Goal: Book appointment/travel/reservation

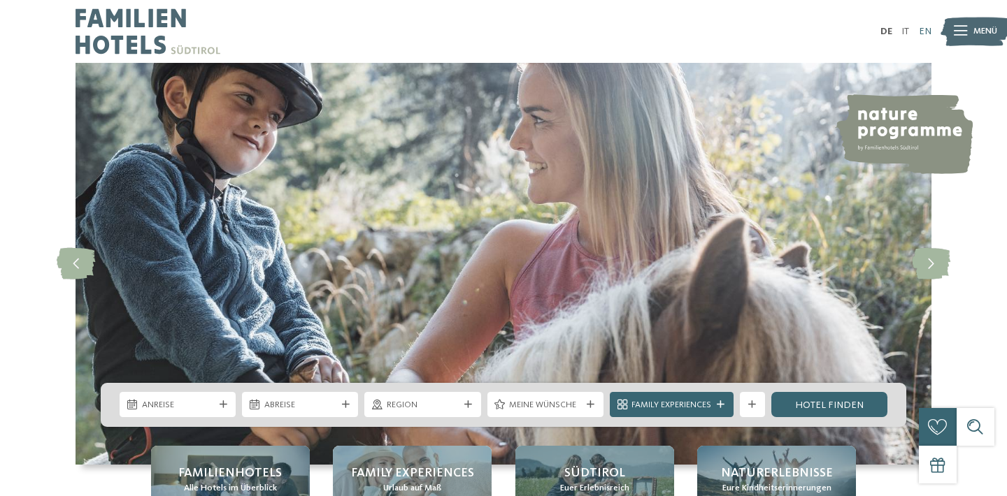
click at [922, 36] on link "EN" at bounding box center [925, 32] width 13 height 10
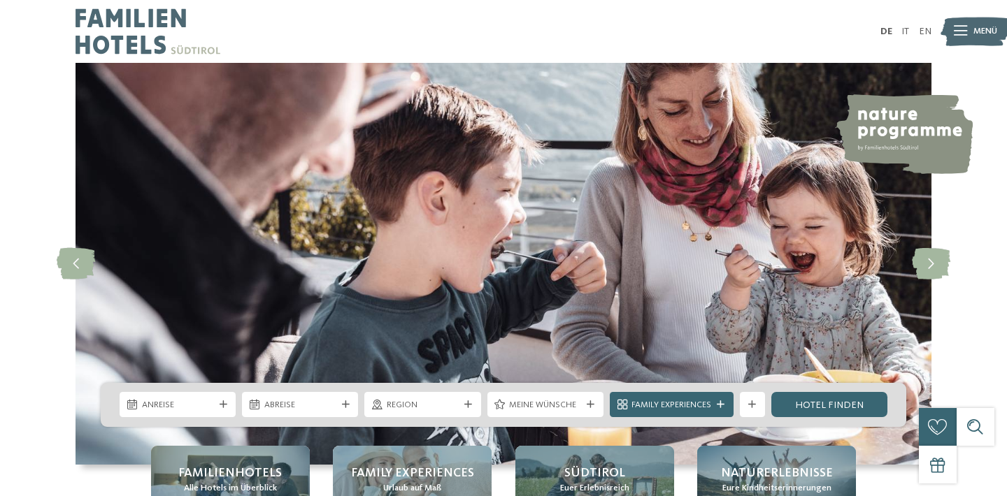
click at [915, 31] on ul "DE IT EN" at bounding box center [905, 32] width 51 height 10
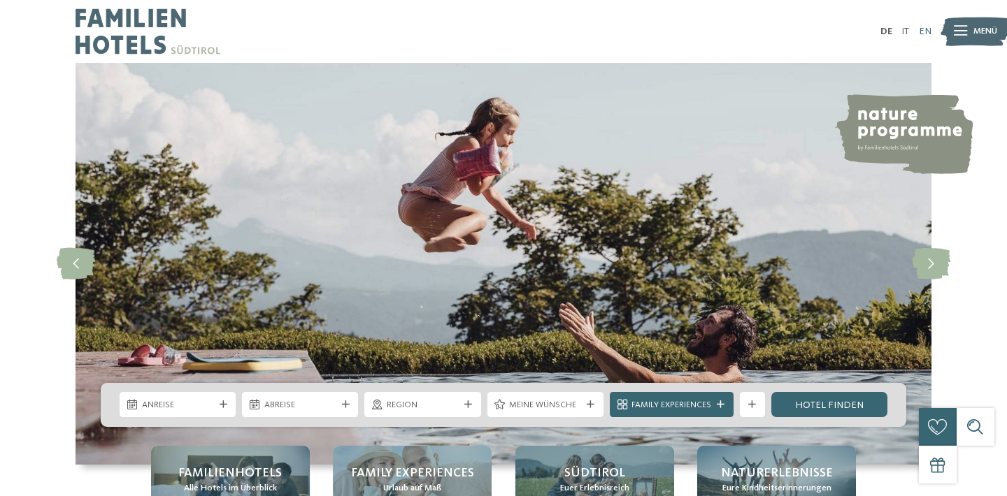
click at [921, 31] on link "EN" at bounding box center [925, 32] width 13 height 10
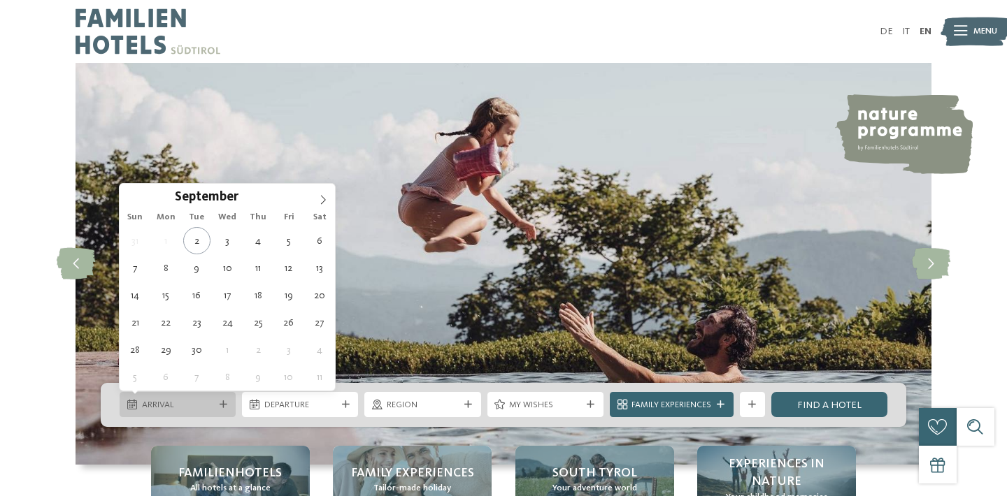
click at [167, 400] on span "Arrival" at bounding box center [178, 405] width 72 height 13
click at [320, 204] on icon at bounding box center [323, 200] width 10 height 10
type div "11.10.2025"
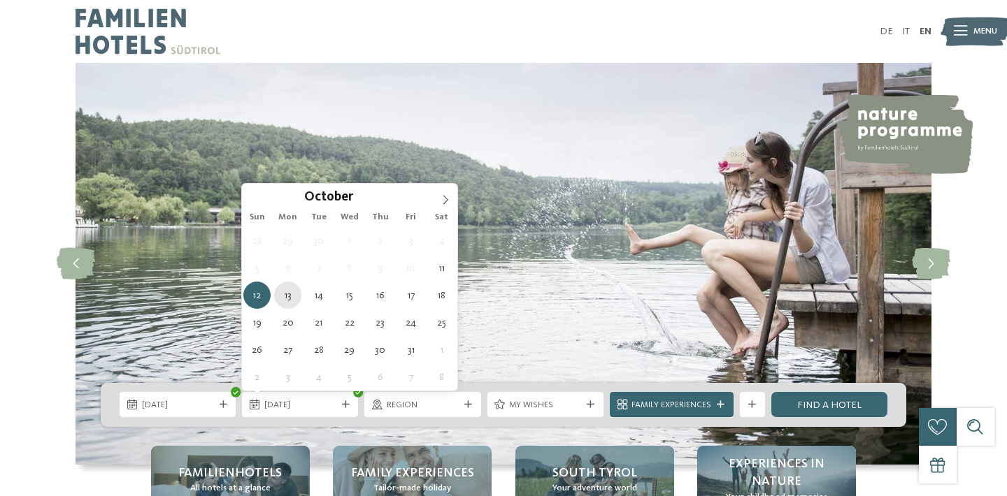
type div "13.10.2025"
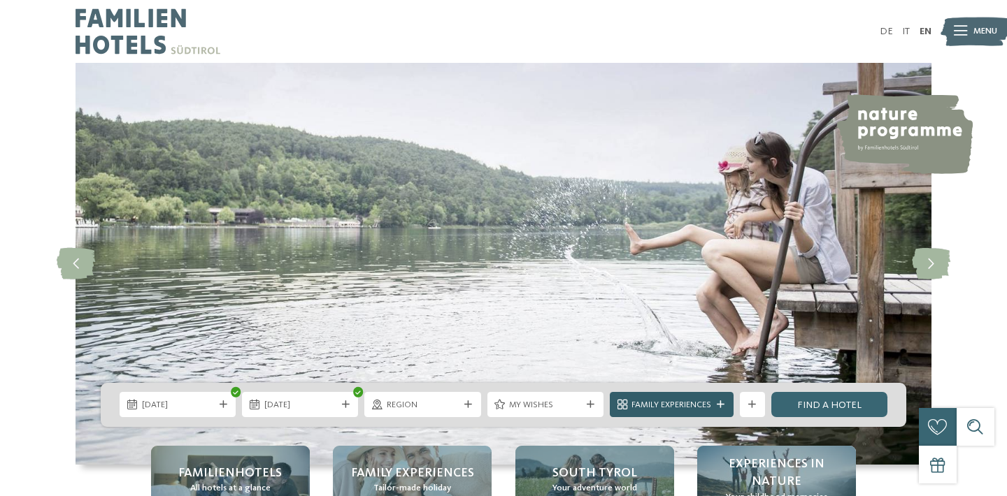
click at [714, 404] on div at bounding box center [720, 405] width 13 height 8
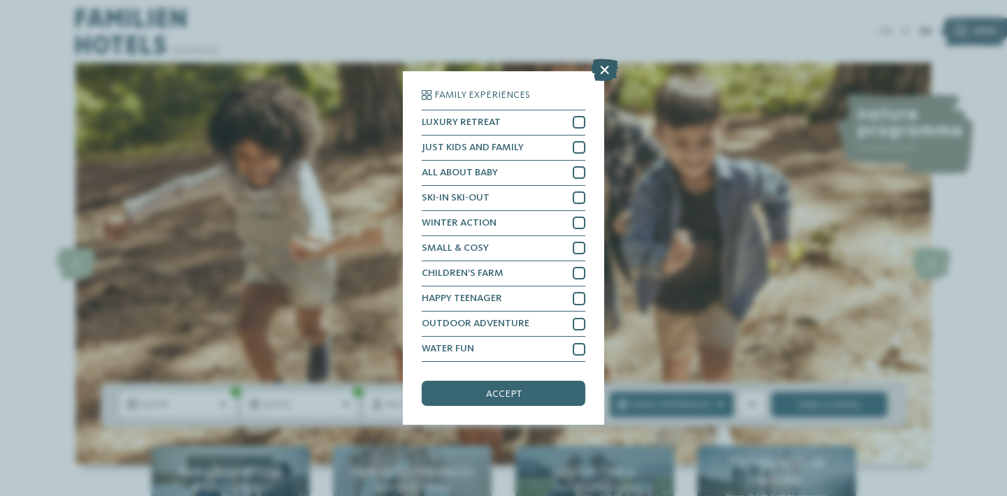
click at [605, 70] on icon at bounding box center [604, 70] width 27 height 22
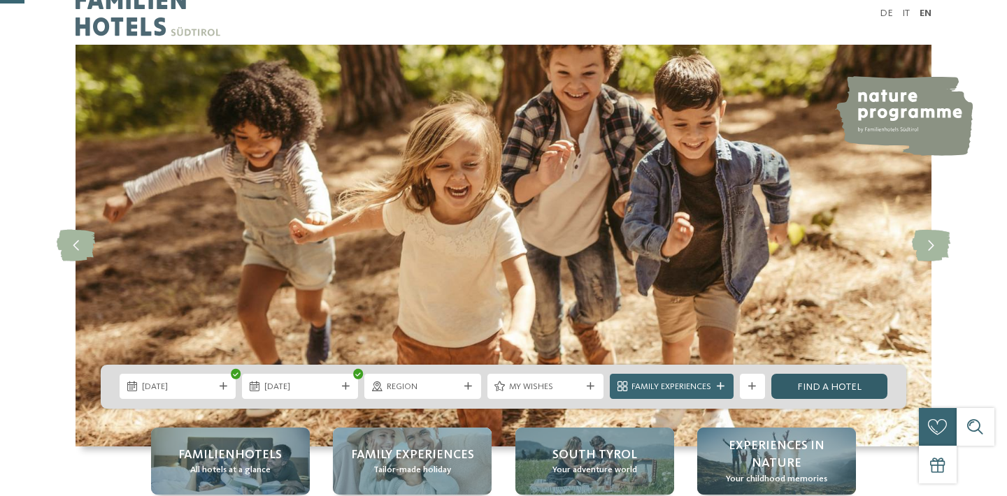
scroll to position [142, 0]
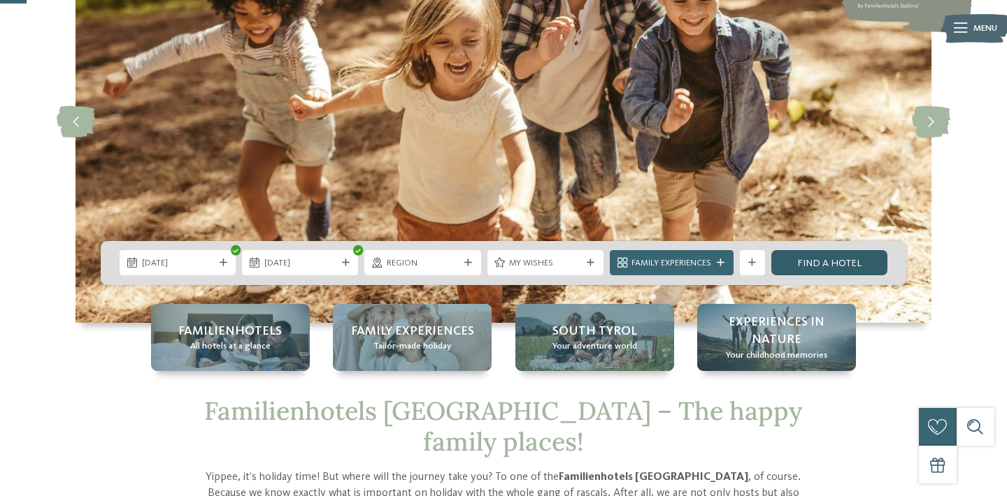
click at [812, 266] on link "Find a hotel" at bounding box center [829, 262] width 116 height 25
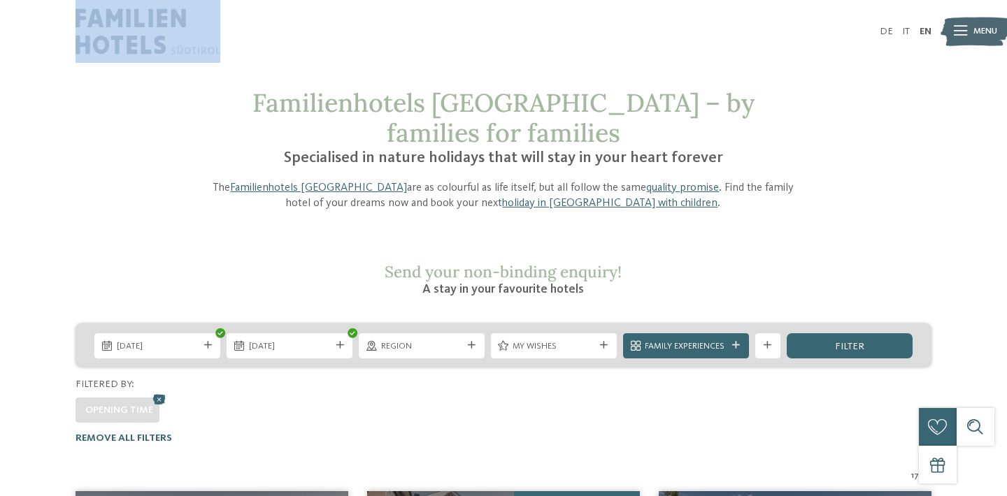
drag, startPoint x: 223, startPoint y: 52, endPoint x: 99, endPoint y: 17, distance: 128.8
click at [99, 17] on div at bounding box center [290, 31] width 428 height 63
copy link
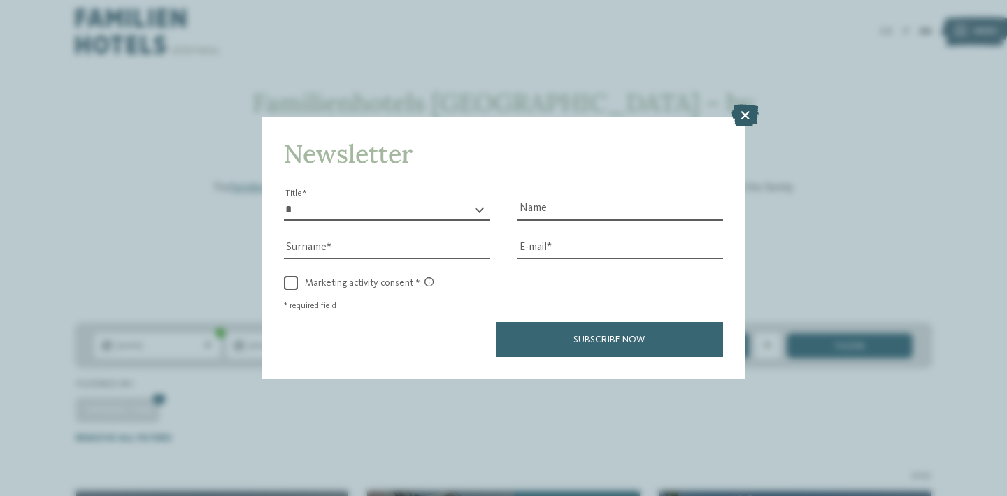
click at [747, 122] on icon at bounding box center [744, 116] width 27 height 22
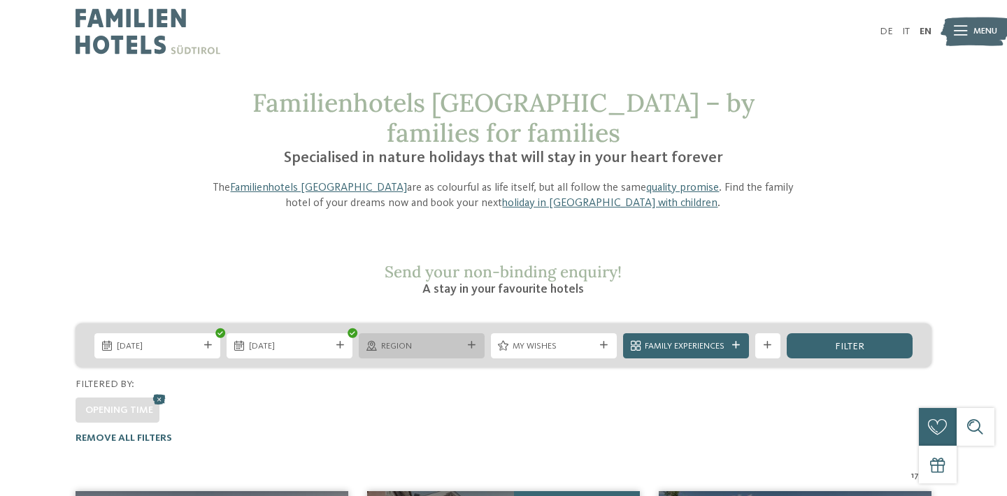
click at [407, 340] on span "Region" at bounding box center [422, 346] width 82 height 13
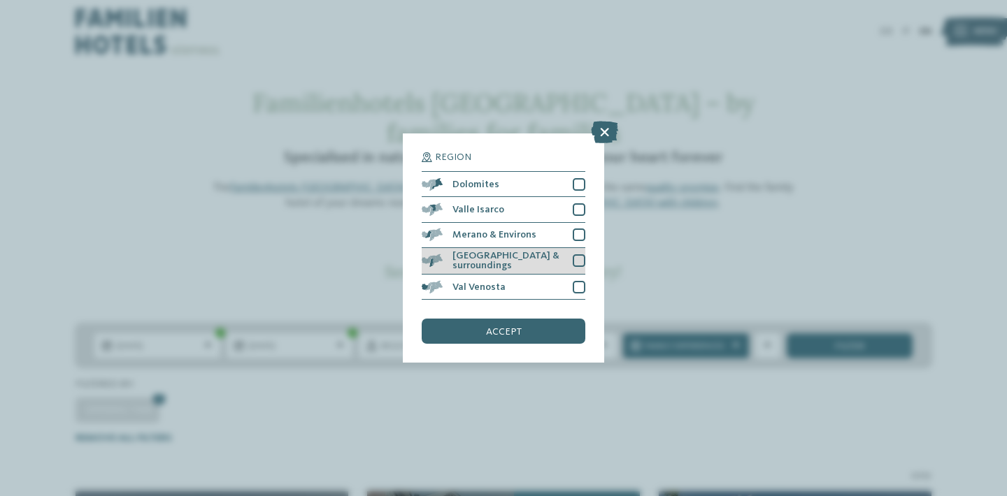
click at [581, 260] on div at bounding box center [579, 260] width 13 height 13
click at [585, 231] on div at bounding box center [579, 235] width 13 height 13
click at [531, 326] on div "accept" at bounding box center [504, 331] width 164 height 25
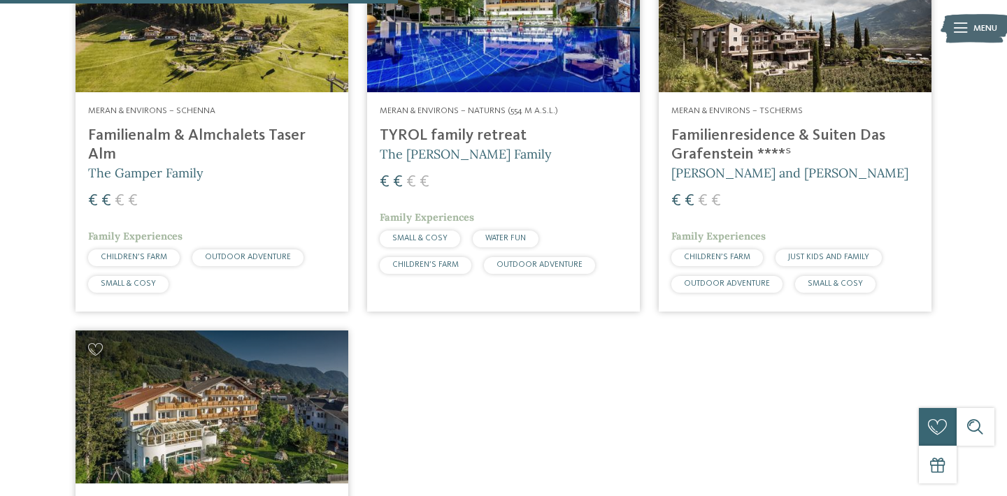
scroll to position [498, 0]
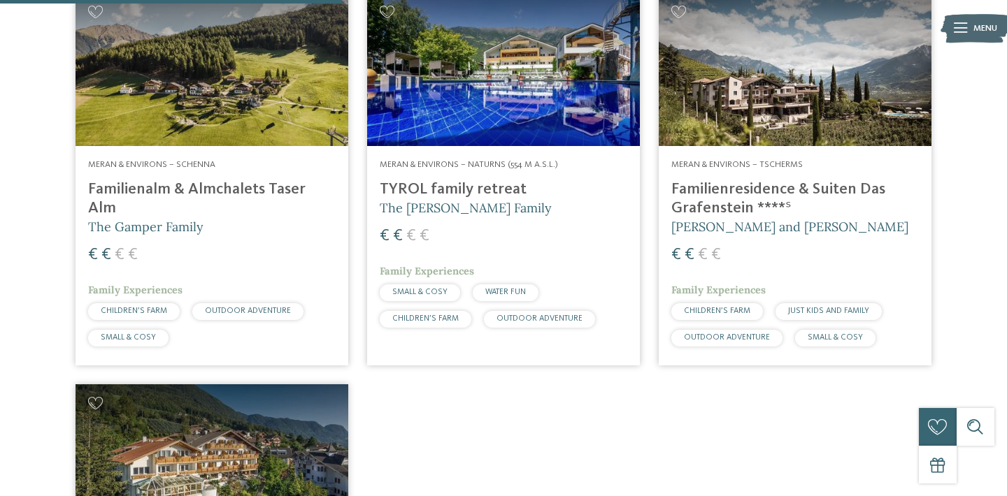
click at [733, 180] on h4 "Familienresidence & Suiten Das Grafenstein ****ˢ" at bounding box center [794, 199] width 247 height 38
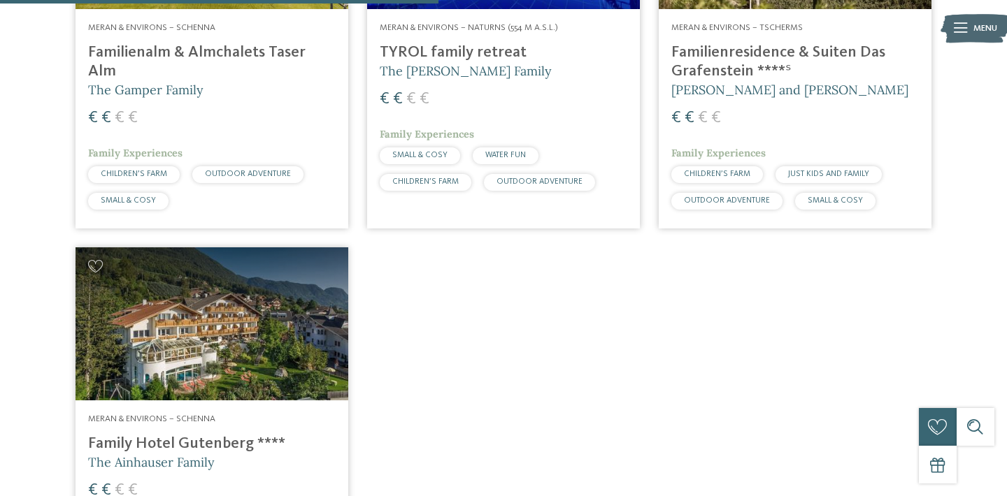
scroll to position [645, 0]
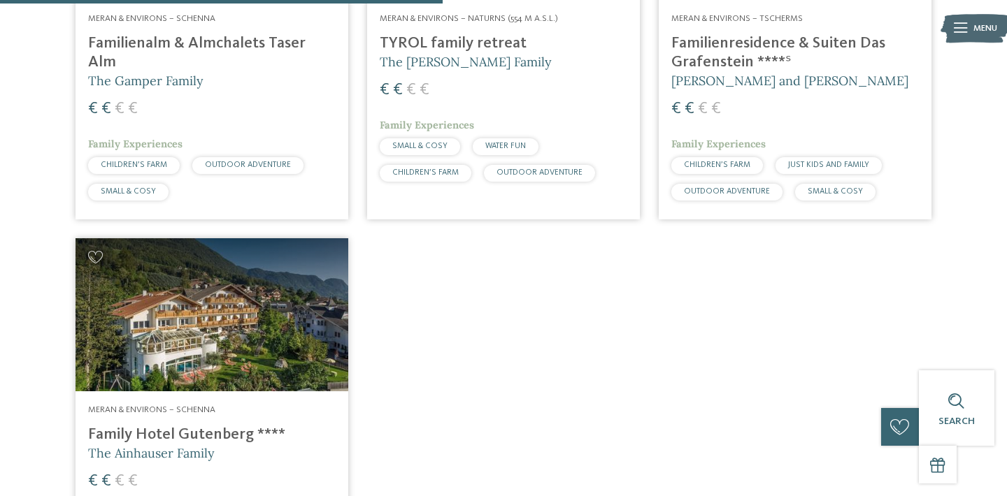
click at [250, 426] on h4 "Family Hotel Gutenberg ****" at bounding box center [211, 435] width 247 height 19
click at [222, 426] on h4 "Family Hotel Gutenberg ****" at bounding box center [211, 435] width 247 height 19
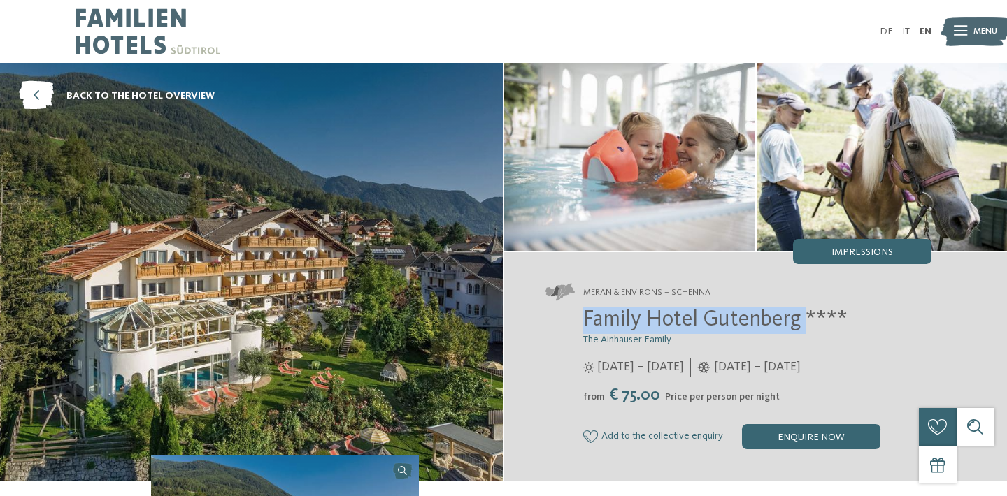
drag, startPoint x: 805, startPoint y: 322, endPoint x: 582, endPoint y: 316, distance: 222.4
click at [583, 316] on span "Family Hotel Gutenberg ****" at bounding box center [715, 320] width 264 height 22
copy span "Family Hotel Gutenberg"
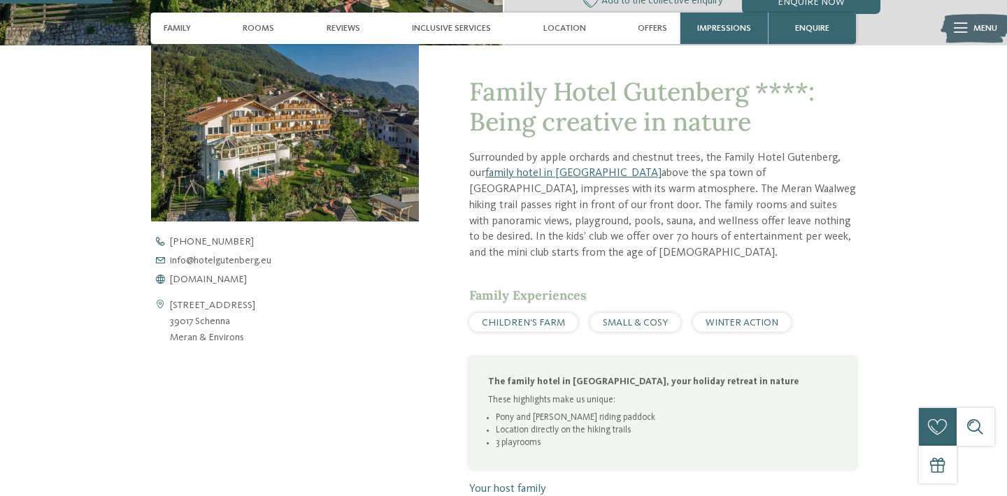
scroll to position [437, 0]
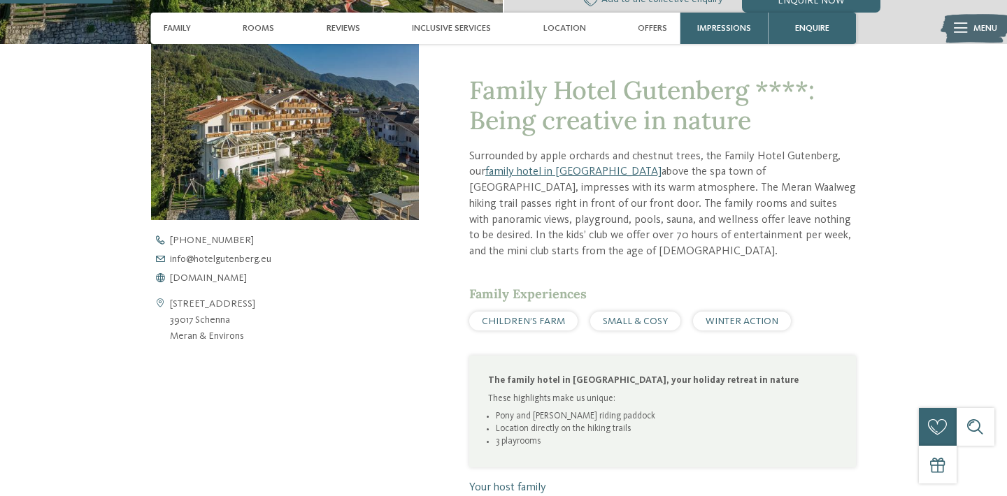
click at [502, 317] on span "CHILDREN’S FARM" at bounding box center [523, 322] width 83 height 10
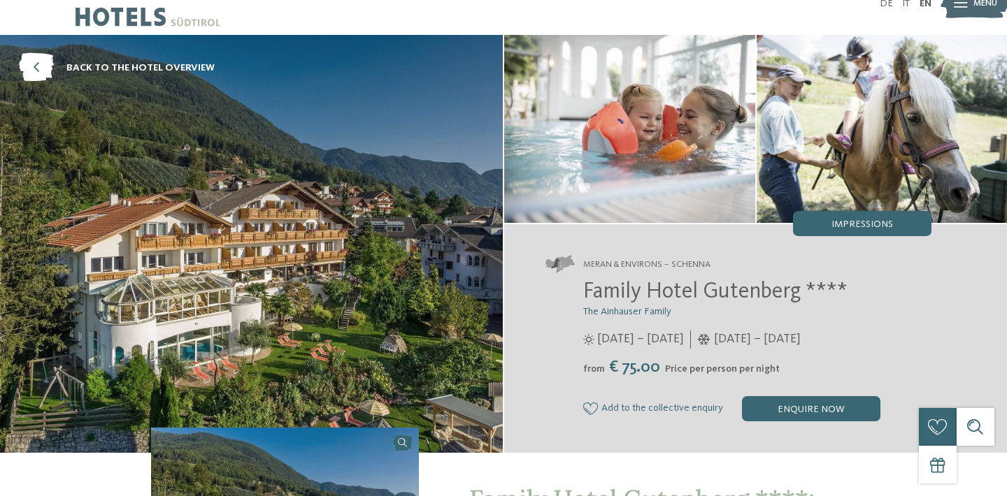
scroll to position [0, 0]
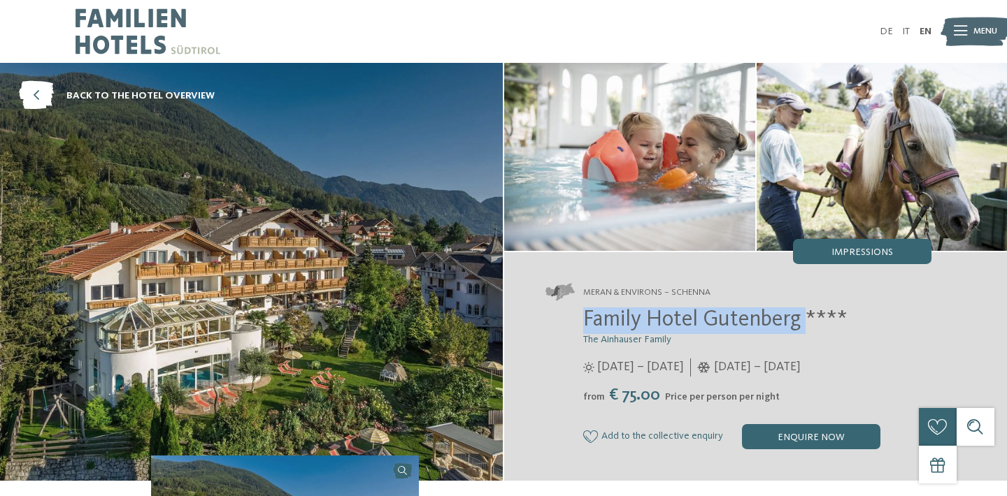
drag, startPoint x: 804, startPoint y: 329, endPoint x: 554, endPoint y: 330, distance: 249.6
click at [554, 330] on div "Family Hotel Gutenberg **** The Ainhauser Family [DATE] – [DATE] from" at bounding box center [738, 379] width 386 height 142
click at [809, 323] on span "Family Hotel Gutenberg ****" at bounding box center [715, 320] width 264 height 22
drag, startPoint x: 803, startPoint y: 323, endPoint x: 577, endPoint y: 322, distance: 225.1
click at [577, 322] on div "Family Hotel Gutenberg **** The Ainhauser Family [DATE] – [DATE] from" at bounding box center [738, 379] width 386 height 142
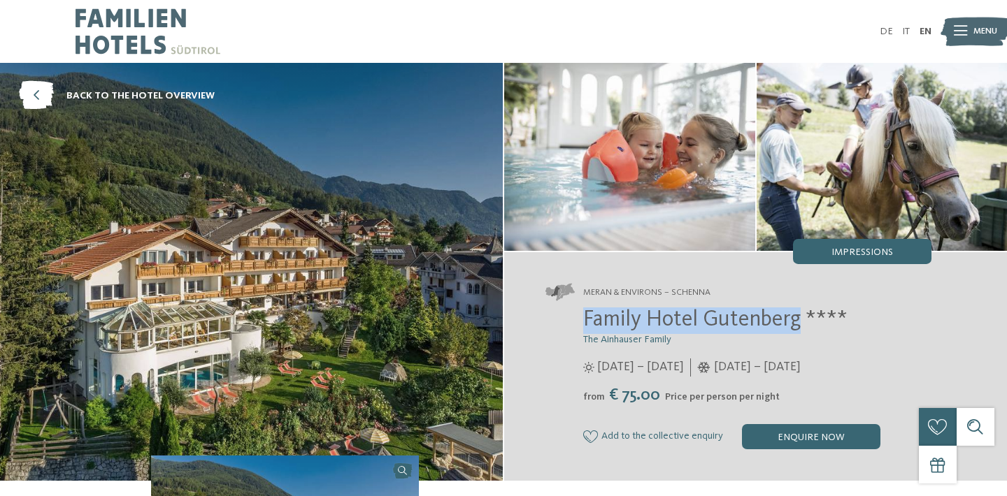
copy span "Family Hotel Gutenberg"
